Goal: Transaction & Acquisition: Obtain resource

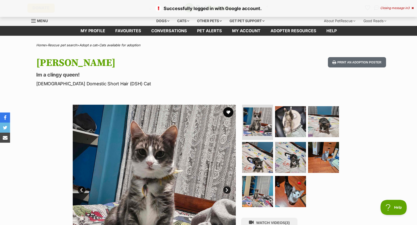
click at [413, 9] on icon at bounding box center [413, 8] width 2 height 3
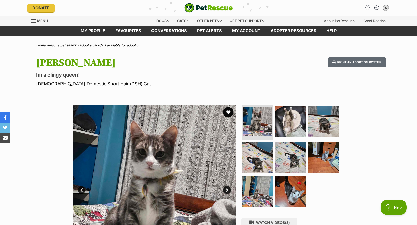
click at [376, 10] on img "Conversations" at bounding box center [376, 8] width 7 height 7
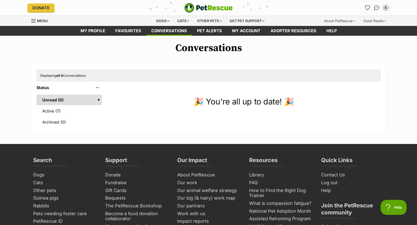
click at [42, 19] on span "Menu" at bounding box center [42, 21] width 11 height 4
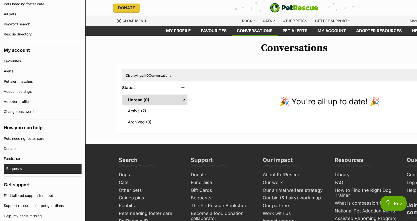
scroll to position [50, 0]
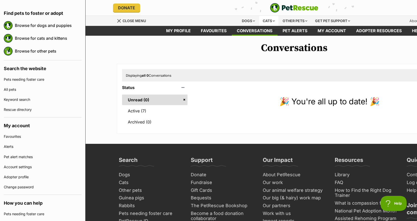
click at [266, 17] on div "Cats" at bounding box center [268, 21] width 19 height 10
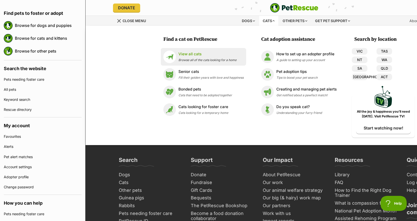
click at [191, 51] on link "View all cats Browse all of the cats looking for a home" at bounding box center [203, 57] width 80 height 13
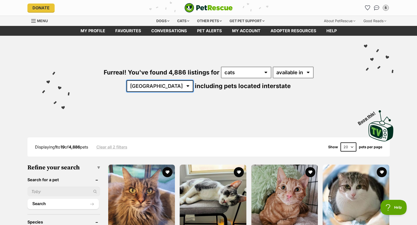
click at [193, 80] on select "[GEOGRAPHIC_DATA] [GEOGRAPHIC_DATA] [GEOGRAPHIC_DATA] [GEOGRAPHIC_DATA] [GEOGRA…" at bounding box center [160, 86] width 67 height 12
select select "VIC"
click at [193, 80] on select "Australia ACT NSW NT QLD SA TAS VIC WA" at bounding box center [160, 86] width 67 height 12
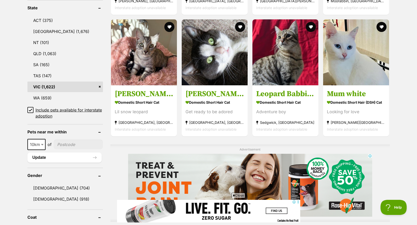
scroll to position [264, 0]
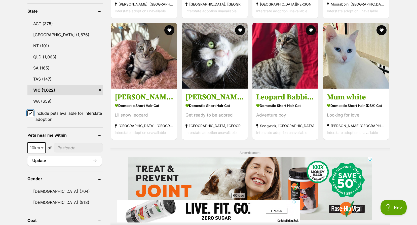
click at [28, 113] on input "Include pets available for interstate adoption" at bounding box center [30, 113] width 6 height 6
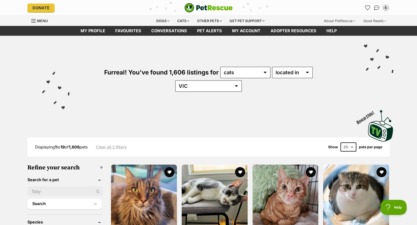
click at [364, 107] on span "Boop this!" at bounding box center [367, 116] width 24 height 18
